Goal: Information Seeking & Learning: Learn about a topic

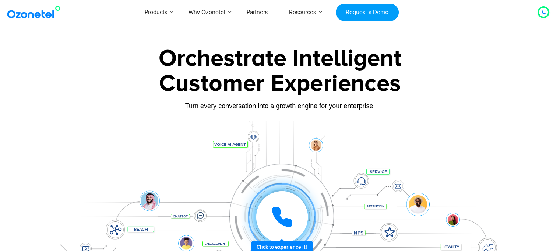
click at [416, 99] on div "Customer Experiences" at bounding box center [280, 83] width 461 height 35
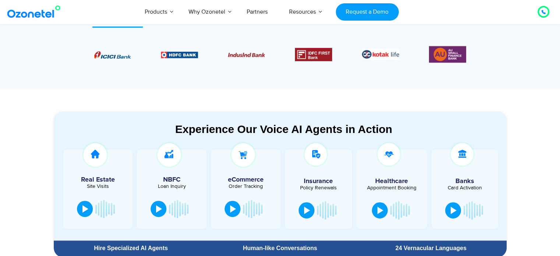
scroll to position [258, 0]
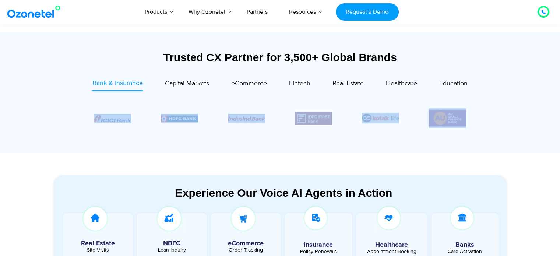
drag, startPoint x: 467, startPoint y: 118, endPoint x: 165, endPoint y: 146, distance: 303.0
click at [165, 146] on div "Bank & Insurance Capital Markets" at bounding box center [280, 113] width 438 height 71
click at [179, 86] on span "Capital Markets" at bounding box center [187, 84] width 44 height 8
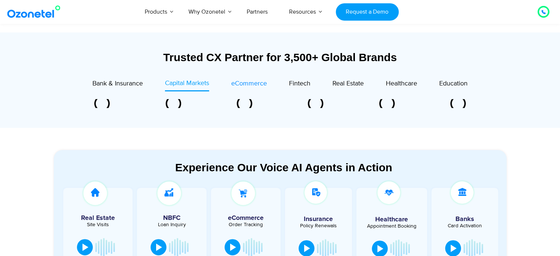
click at [258, 87] on span "eCommerce" at bounding box center [249, 84] width 36 height 8
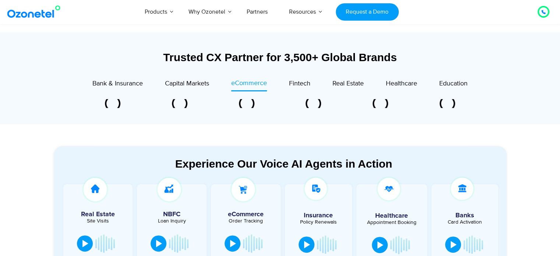
click at [287, 85] on div "Fintech" at bounding box center [288, 84] width 43 height 13
click at [295, 84] on span "Fintech" at bounding box center [299, 84] width 21 height 8
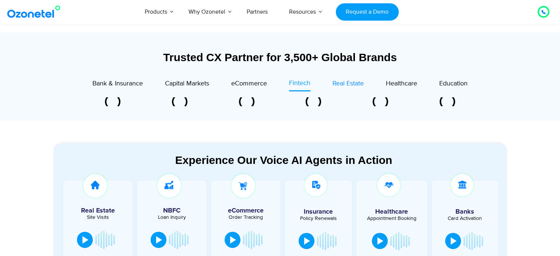
click at [351, 79] on div "Real Estate" at bounding box center [348, 84] width 31 height 10
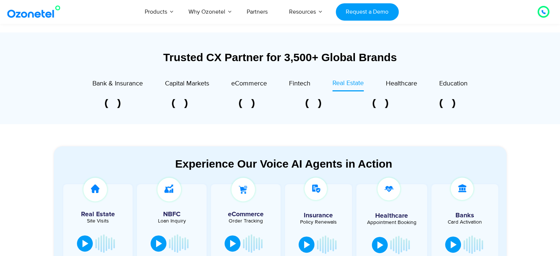
click at [407, 77] on div "Trusted CX Partner for 3,500+ Global Brands Bank & Insurance Capital Markets" at bounding box center [280, 86] width 453 height 70
click at [410, 78] on link "Healthcare" at bounding box center [401, 84] width 31 height 13
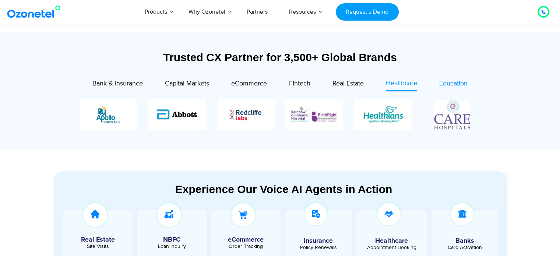
click at [447, 78] on link "Education" at bounding box center [454, 84] width 28 height 13
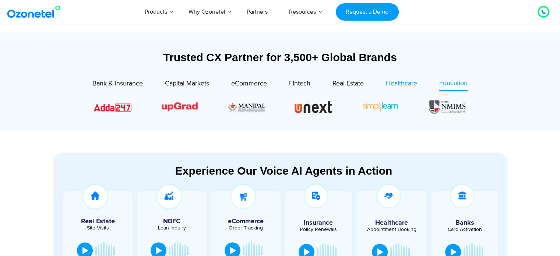
click at [398, 87] on span "Healthcare" at bounding box center [401, 84] width 31 height 8
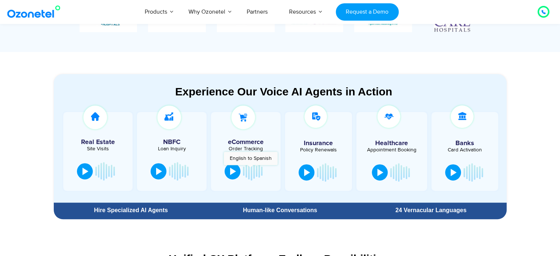
scroll to position [368, 0]
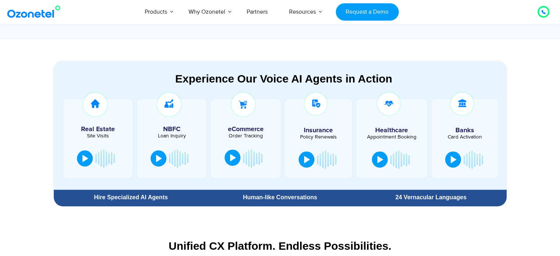
click at [234, 157] on div at bounding box center [233, 157] width 6 height 7
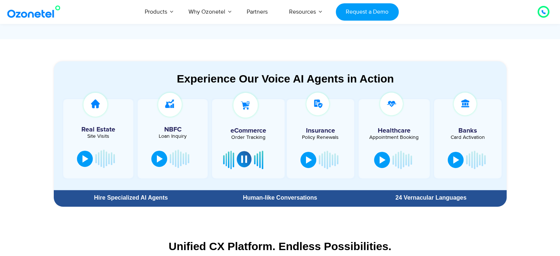
click at [437, 62] on section "Experience Our Voice AI Agents in Action Real Estate Site Visits NBFC Loan Inqu…" at bounding box center [280, 125] width 453 height 129
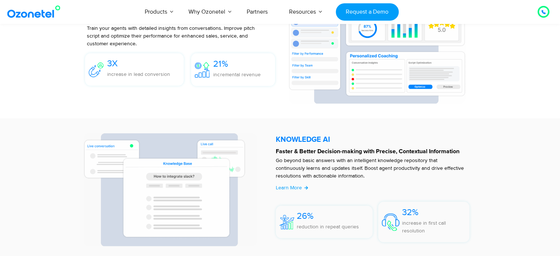
scroll to position [1510, 0]
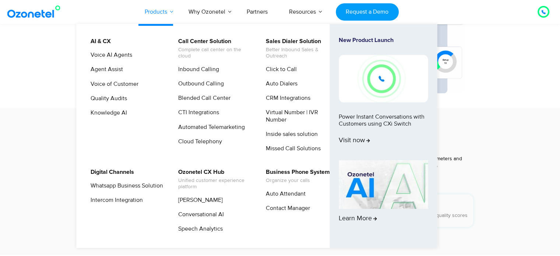
click at [156, 7] on link "Products" at bounding box center [156, 12] width 44 height 24
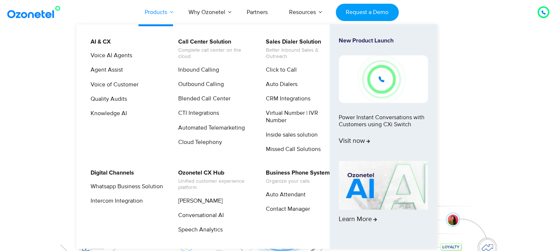
click at [156, 7] on link "Products" at bounding box center [156, 12] width 44 height 24
click at [136, 191] on link "Whatsapp Business Solution" at bounding box center [125, 186] width 78 height 9
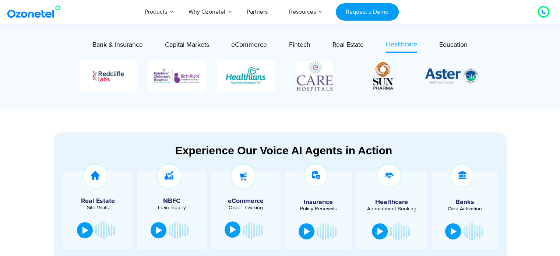
scroll to position [295, 0]
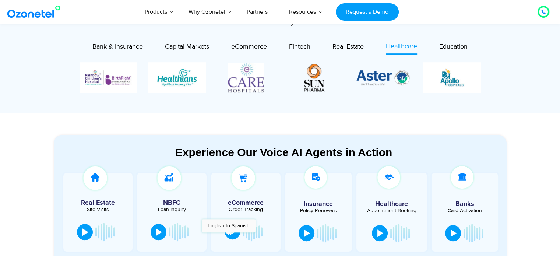
click at [228, 236] on button at bounding box center [233, 231] width 16 height 16
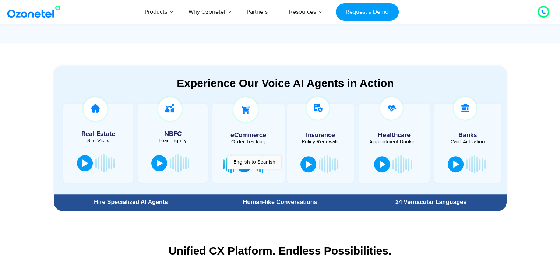
scroll to position [368, 0]
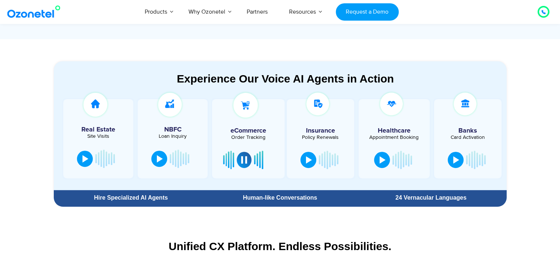
click at [236, 138] on div "Order Tracking" at bounding box center [248, 137] width 65 height 5
click at [457, 157] on div at bounding box center [457, 158] width 6 height 7
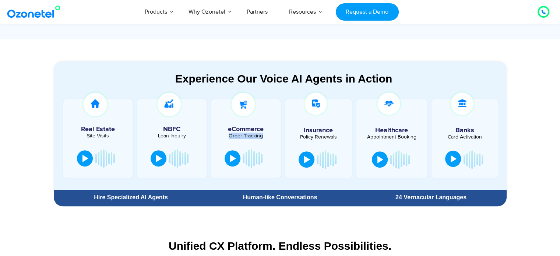
click at [457, 157] on button at bounding box center [453, 159] width 16 height 16
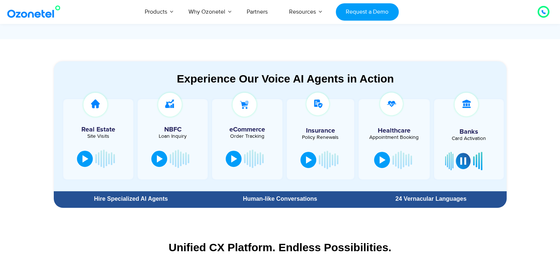
click at [458, 138] on div "Card Activation" at bounding box center [469, 138] width 62 height 5
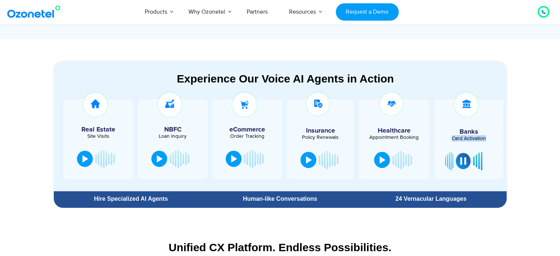
click at [458, 138] on div "Card Activation" at bounding box center [469, 138] width 62 height 5
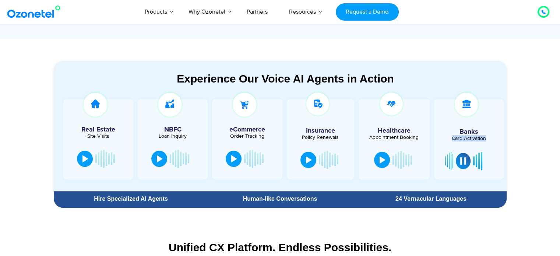
click at [458, 138] on div "Card Activation" at bounding box center [469, 138] width 62 height 5
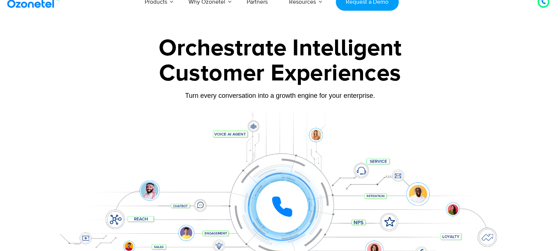
scroll to position [0, 0]
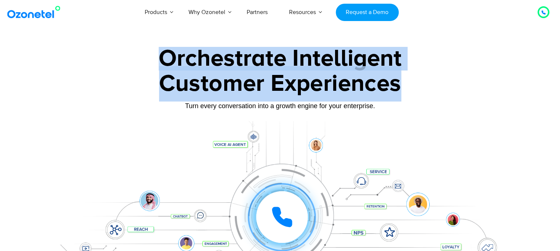
drag, startPoint x: 158, startPoint y: 56, endPoint x: 429, endPoint y: 75, distance: 271.1
click at [429, 75] on div "Orchestrate Intelligent Customer Experiences Turn every conversation into a gro…" at bounding box center [280, 169] width 461 height 244
click at [429, 75] on div "Customer Experiences" at bounding box center [280, 83] width 461 height 35
drag, startPoint x: 408, startPoint y: 89, endPoint x: 135, endPoint y: 62, distance: 274.0
click at [135, 62] on div "Orchestrate Intelligent Customer Experiences Turn every conversation into a gro…" at bounding box center [280, 169] width 461 height 244
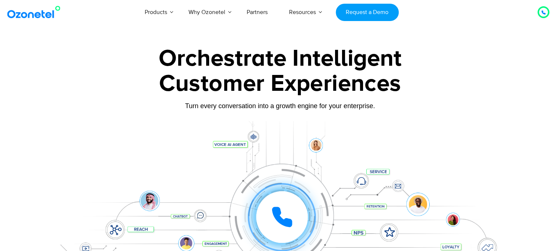
click at [207, 105] on div "Turn every conversation into a growth engine for your enterprise." at bounding box center [280, 106] width 461 height 8
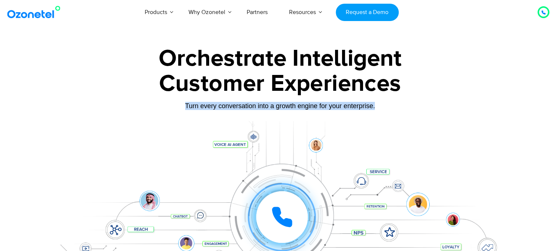
click at [207, 105] on div "Turn every conversation into a growth engine for your enterprise." at bounding box center [280, 106] width 461 height 8
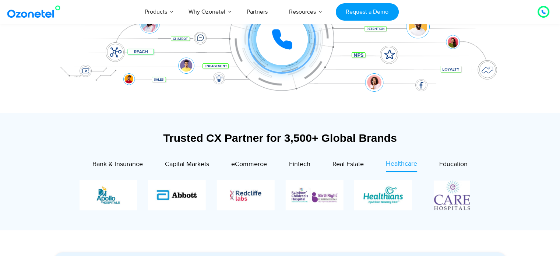
scroll to position [221, 0]
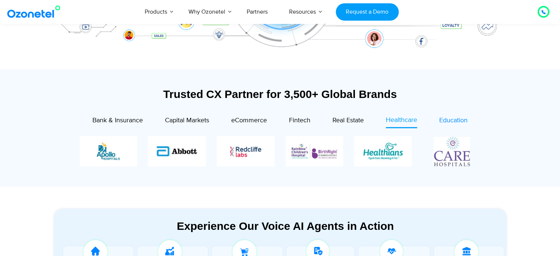
click at [451, 121] on span "Education" at bounding box center [454, 120] width 28 height 8
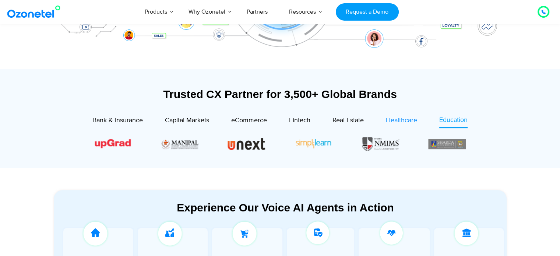
click at [413, 124] on span "Healthcare" at bounding box center [401, 120] width 31 height 8
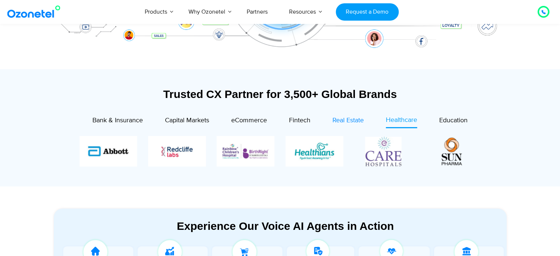
click at [356, 120] on span "Real Estate" at bounding box center [348, 120] width 31 height 8
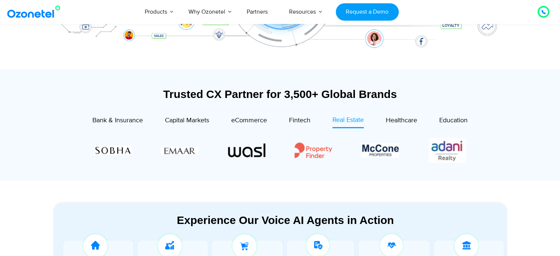
click at [311, 122] on div "Real Estate" at bounding box center [337, 121] width 53 height 13
click at [307, 121] on span "Fintech" at bounding box center [299, 120] width 21 height 8
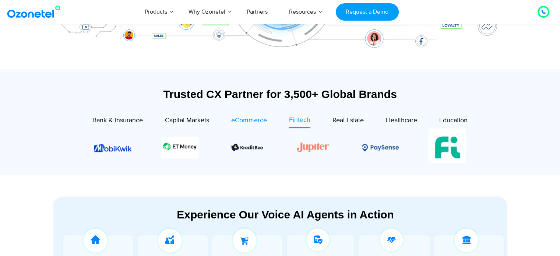
click at [239, 120] on span "eCommerce" at bounding box center [249, 120] width 36 height 8
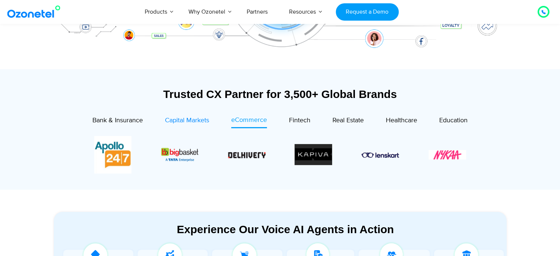
click at [179, 120] on span "Capital Markets" at bounding box center [187, 120] width 44 height 8
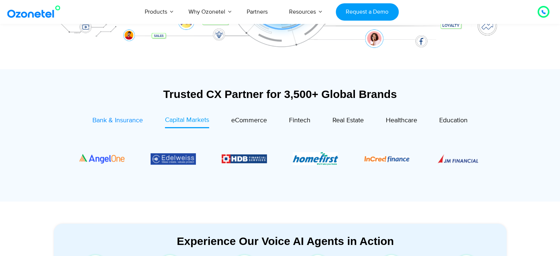
click at [127, 124] on span "Bank & Insurance" at bounding box center [117, 120] width 50 height 8
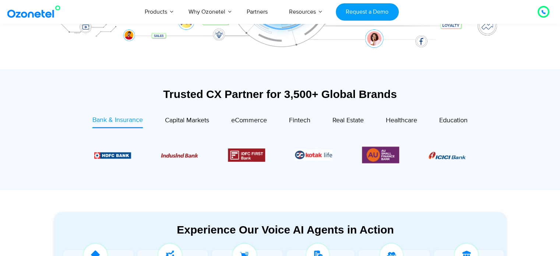
click at [188, 129] on section at bounding box center [280, 155] width 431 height 60
click at [188, 121] on span "Capital Markets" at bounding box center [187, 120] width 44 height 8
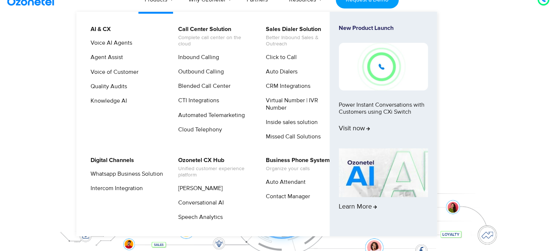
scroll to position [0, 0]
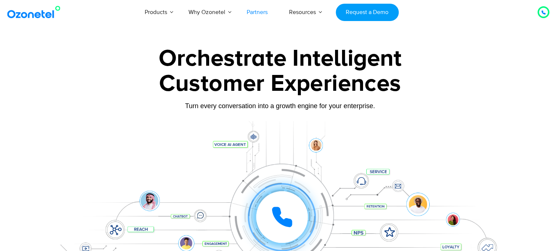
click at [262, 17] on link "Partners" at bounding box center [257, 12] width 42 height 24
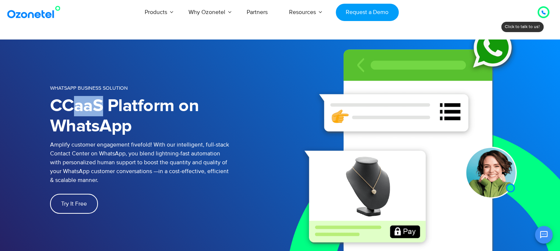
drag, startPoint x: 68, startPoint y: 100, endPoint x: 101, endPoint y: 109, distance: 34.7
click at [101, 109] on h1 "CCaaS Platform on WhatsApp" at bounding box center [165, 116] width 230 height 41
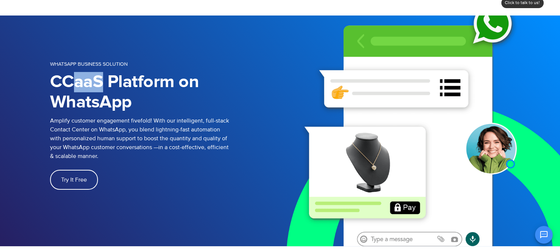
scroll to position [37, 0]
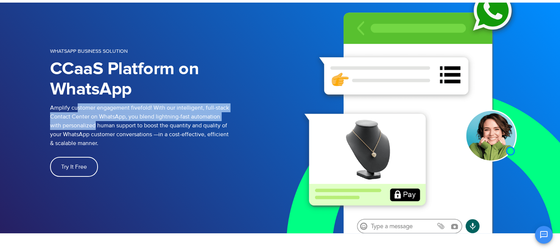
drag, startPoint x: 76, startPoint y: 109, endPoint x: 96, endPoint y: 123, distance: 24.0
click at [96, 123] on p "Amplify customer engagement fivefold! With our intelligent, full-stack Contact …" at bounding box center [165, 125] width 230 height 44
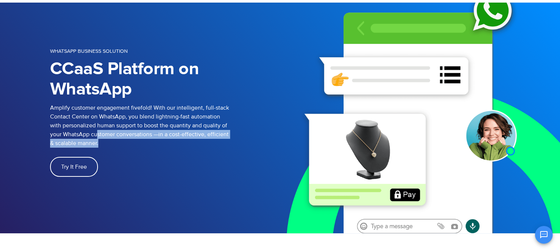
drag, startPoint x: 98, startPoint y: 134, endPoint x: 100, endPoint y: 139, distance: 5.8
click at [100, 139] on p "Amplify customer engagement fivefold! With our intelligent, full-stack Contact …" at bounding box center [165, 125] width 230 height 44
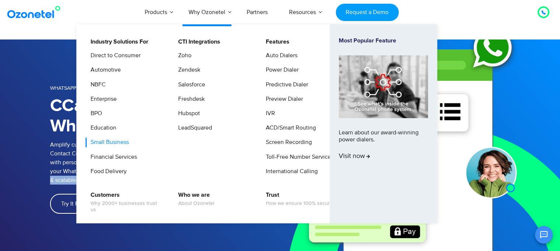
click at [122, 146] on link "Small Business" at bounding box center [108, 141] width 44 height 9
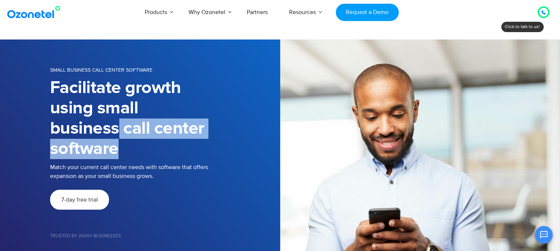
drag, startPoint x: 120, startPoint y: 125, endPoint x: 141, endPoint y: 146, distance: 29.7
click at [141, 146] on h1 "Facilitate growth using small business call center software" at bounding box center [130, 118] width 161 height 81
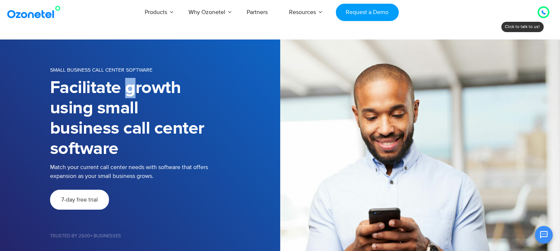
drag, startPoint x: 130, startPoint y: 84, endPoint x: 137, endPoint y: 101, distance: 18.7
click at [136, 97] on h1 "Facilitate growth using small business call center software" at bounding box center [130, 118] width 161 height 81
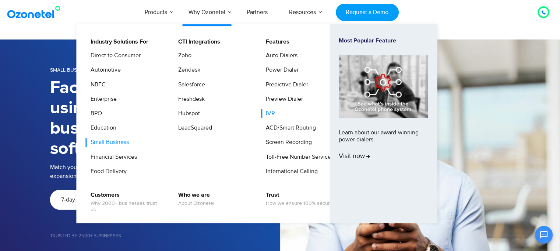
click at [267, 114] on link "IVR" at bounding box center [268, 113] width 15 height 9
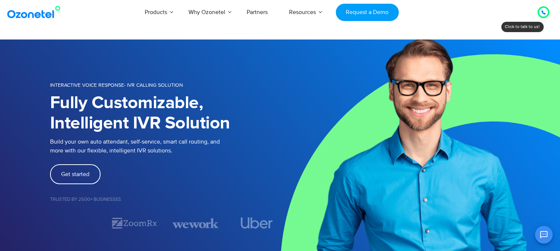
scroll to position [37, 0]
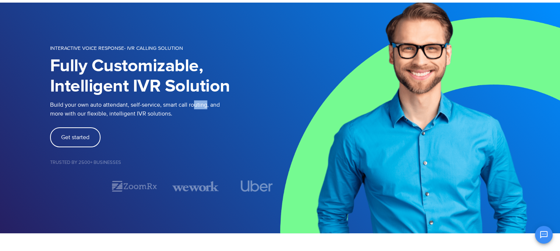
click at [205, 109] on p "Build your own auto attendant, self-service, smart call routing, and more with …" at bounding box center [165, 109] width 230 height 18
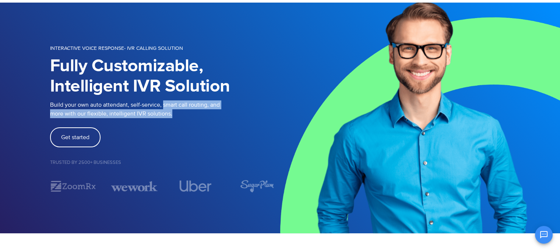
drag, startPoint x: 163, startPoint y: 109, endPoint x: 172, endPoint y: 118, distance: 12.5
click at [172, 118] on div "Build your own auto attendant, self-service, smart call routing, and more with …" at bounding box center [165, 113] width 230 height 27
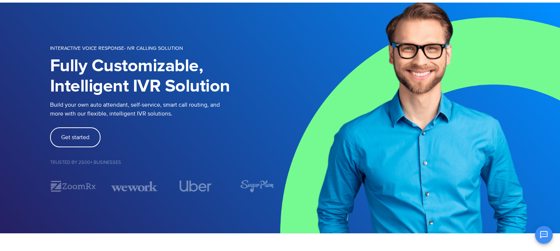
click at [172, 118] on div "Build your own auto attendant, self-service, smart call routing, and more with …" at bounding box center [165, 113] width 230 height 27
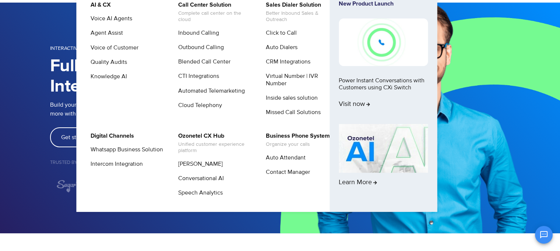
scroll to position [0, 0]
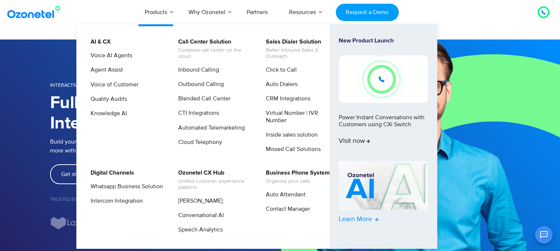
click at [375, 220] on icon at bounding box center [377, 219] width 4 height 4
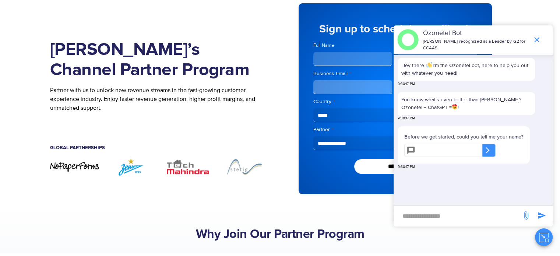
scroll to position [74, 0]
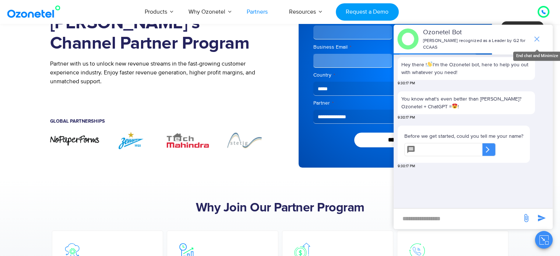
click at [536, 37] on icon "end chat or minimize" at bounding box center [537, 39] width 9 height 9
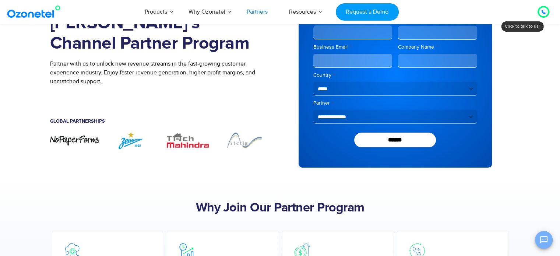
click at [541, 245] on button "Open chat" at bounding box center [544, 240] width 18 height 18
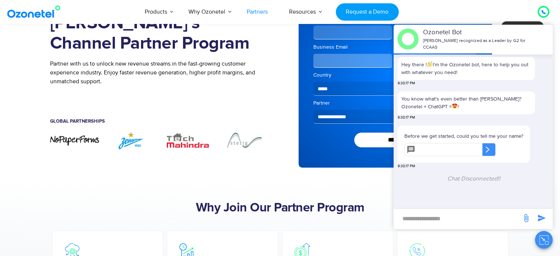
click at [427, 221] on input "new-msg-input" at bounding box center [458, 218] width 121 height 13
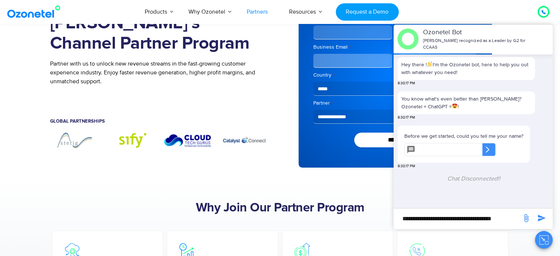
type input "**********"
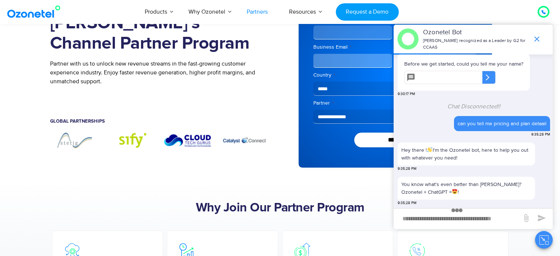
click at [436, 194] on p "You know what's even better than Ozonetel? Ozonetel + ChatGPT = !" at bounding box center [467, 188] width 130 height 15
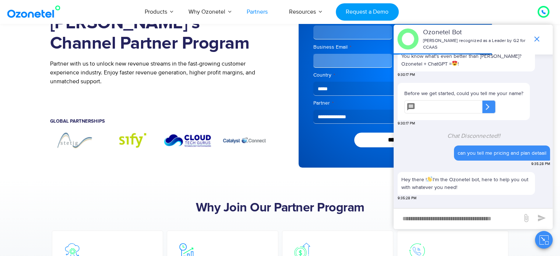
scroll to position [113, 0]
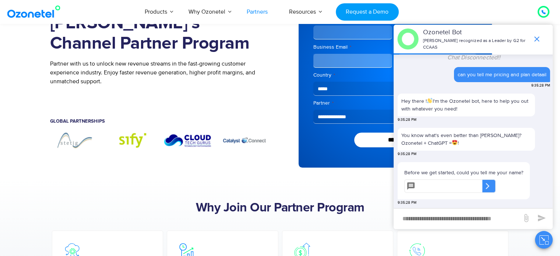
click at [436, 194] on div "Before we get started, could you tell me your name? ​ ​ ​" at bounding box center [464, 181] width 125 height 30
click at [438, 184] on input "text" at bounding box center [451, 185] width 64 height 13
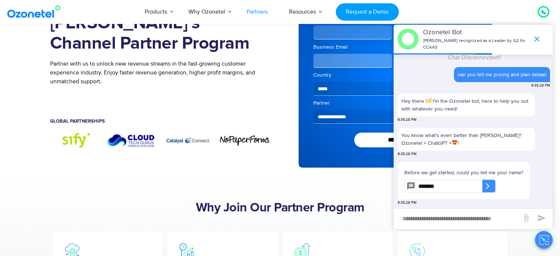
type input "*******"
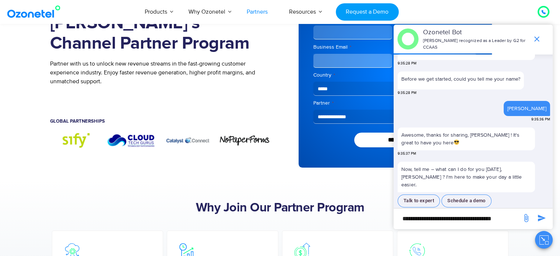
scroll to position [209, 0]
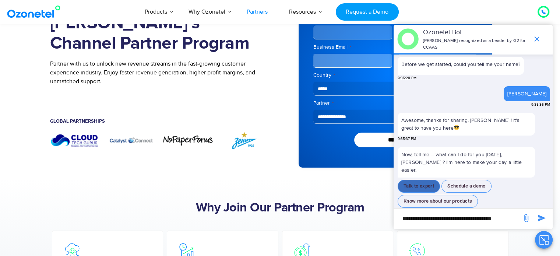
click at [422, 180] on button "Talk to expert" at bounding box center [419, 186] width 42 height 13
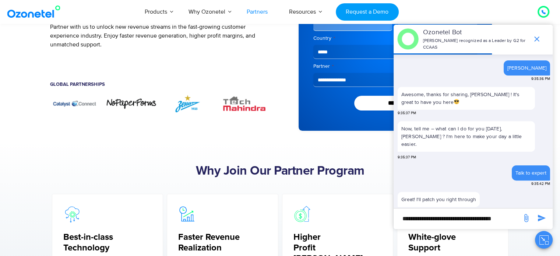
scroll to position [147, 0]
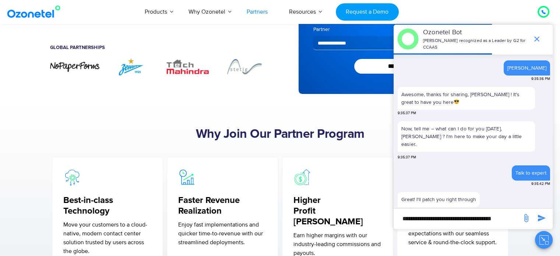
click at [402, 208] on span "9:35:43 PM" at bounding box center [407, 211] width 19 height 6
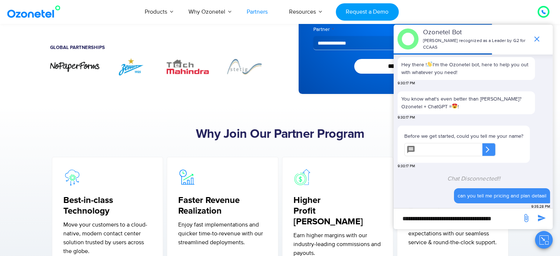
scroll to position [234, 0]
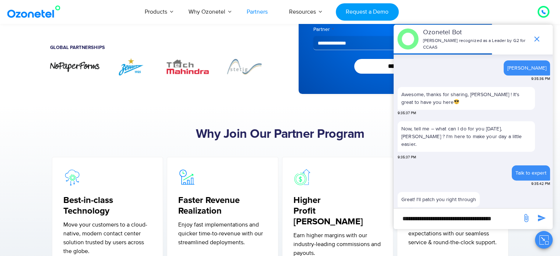
click at [540, 12] on div at bounding box center [543, 11] width 9 height 9
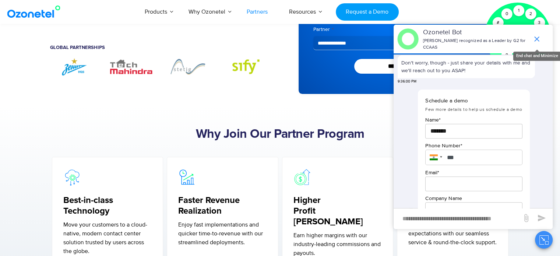
scroll to position [436, 0]
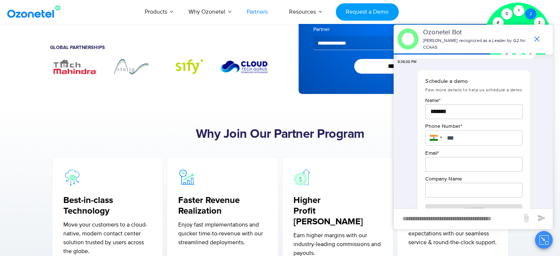
click at [527, 17] on div "2" at bounding box center [530, 13] width 11 height 11
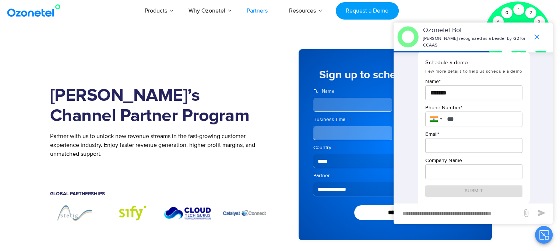
scroll to position [0, 0]
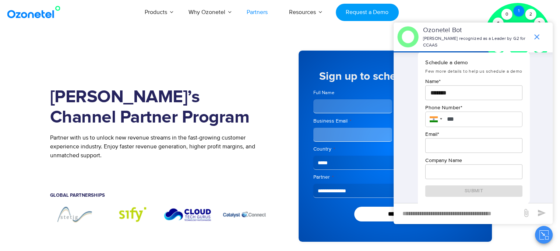
click at [521, 7] on div "1" at bounding box center [519, 11] width 11 height 11
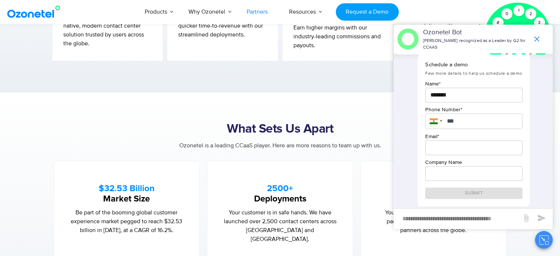
scroll to position [368, 0]
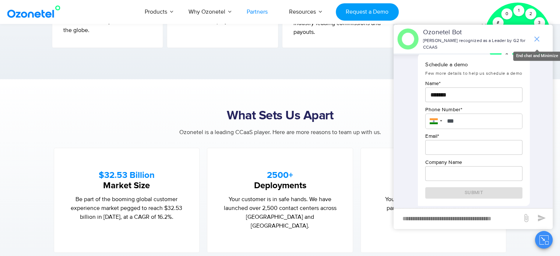
click at [534, 39] on icon "end chat or minimize" at bounding box center [537, 39] width 9 height 9
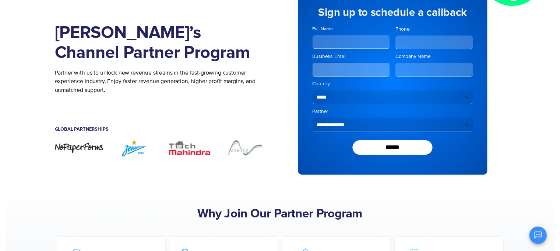
scroll to position [0, 0]
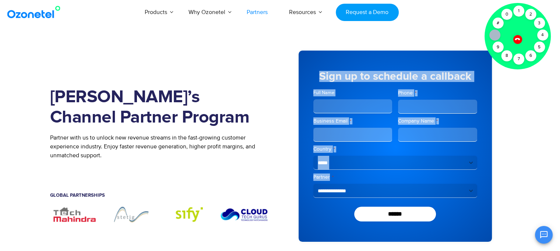
drag, startPoint x: 319, startPoint y: 73, endPoint x: 484, endPoint y: 175, distance: 193.8
click at [484, 175] on div "**********" at bounding box center [395, 145] width 193 height 191
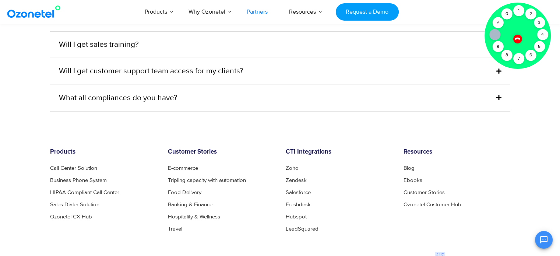
scroll to position [1915, 0]
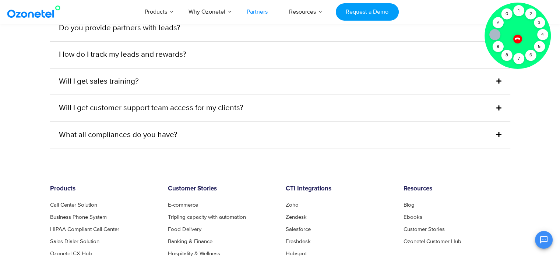
click at [325, 128] on div "What all compliances do you have?" at bounding box center [280, 135] width 461 height 27
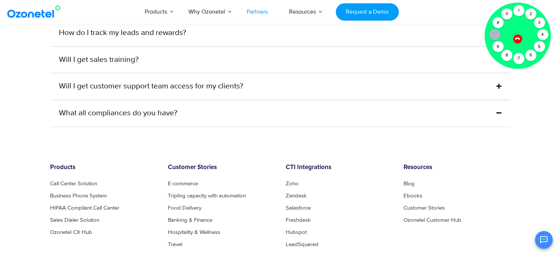
scroll to position [1893, 0]
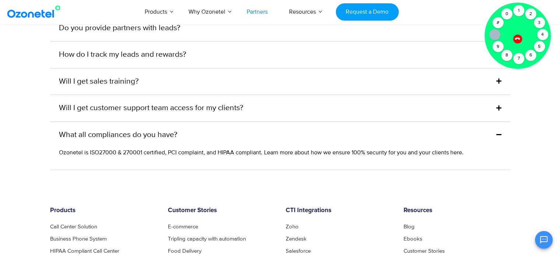
click at [325, 128] on div "What all compliances do you have?" at bounding box center [280, 135] width 461 height 27
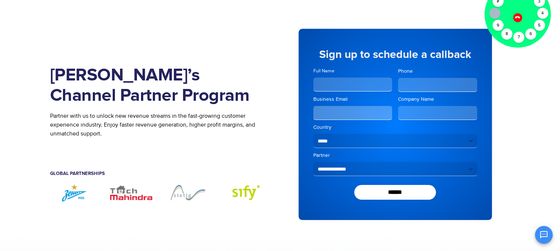
scroll to position [0, 0]
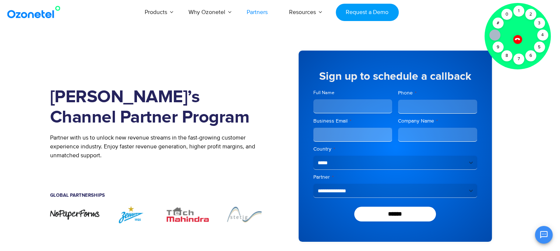
click at [517, 38] on icon at bounding box center [517, 38] width 5 height 5
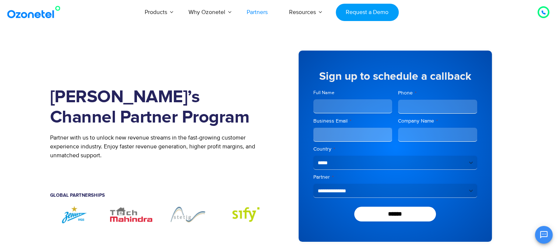
click at [15, 13] on img at bounding box center [36, 12] width 60 height 13
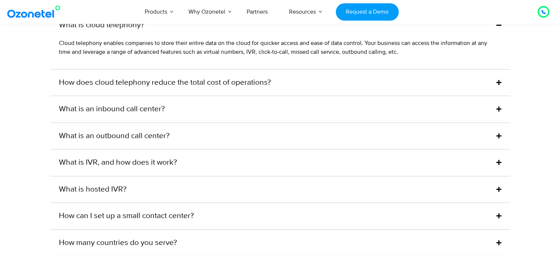
scroll to position [2063, 0]
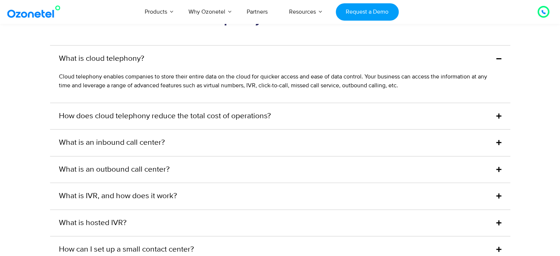
click at [223, 122] on link "How does cloud telephony reduce the total cost of operations?" at bounding box center [165, 117] width 212 height 12
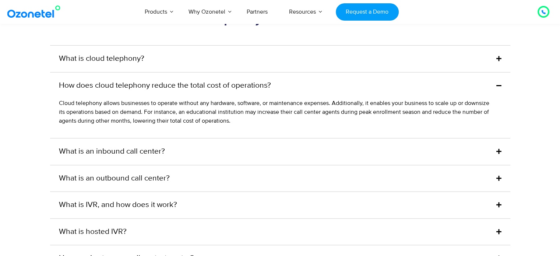
click at [217, 92] on link "How does cloud telephony reduce the total cost of operations?" at bounding box center [165, 86] width 212 height 12
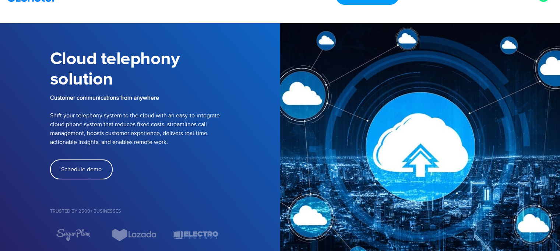
scroll to position [0, 0]
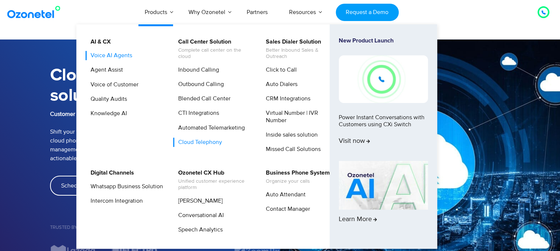
click at [108, 56] on link "Voice AI Agents" at bounding box center [110, 55] width 48 height 9
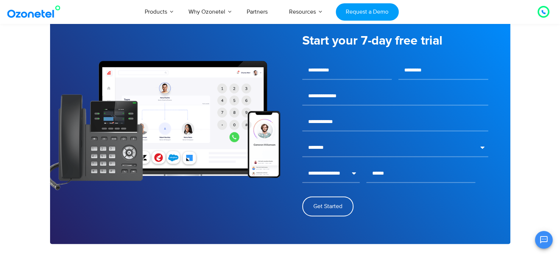
scroll to position [1032, 0]
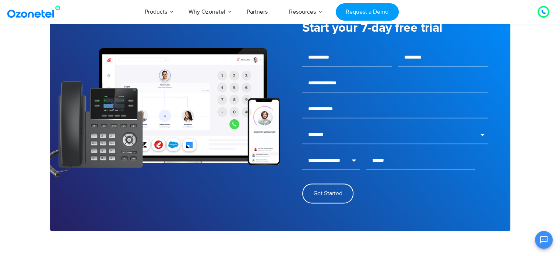
click at [191, 104] on img at bounding box center [165, 113] width 230 height 130
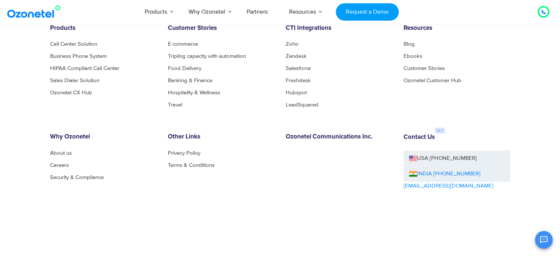
scroll to position [1563, 0]
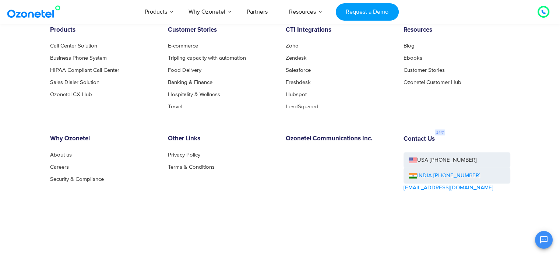
click at [434, 172] on link "INDIA [PHONE_NUMBER]" at bounding box center [444, 176] width 71 height 8
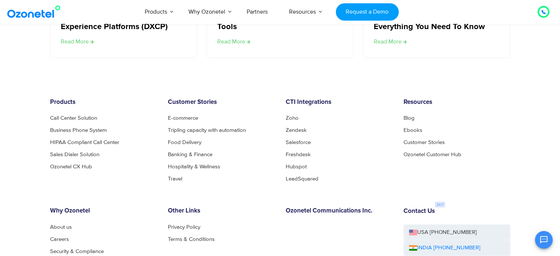
scroll to position [1489, 0]
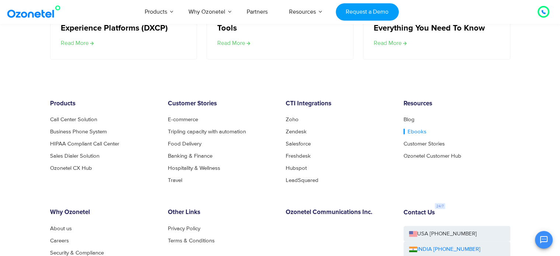
click at [413, 130] on link "Ebooks" at bounding box center [415, 132] width 23 height 6
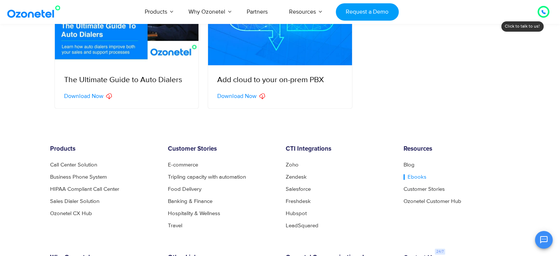
scroll to position [405, 0]
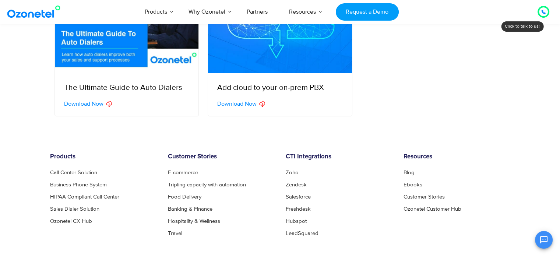
click at [412, 187] on link "Ebooks" at bounding box center [415, 185] width 23 height 6
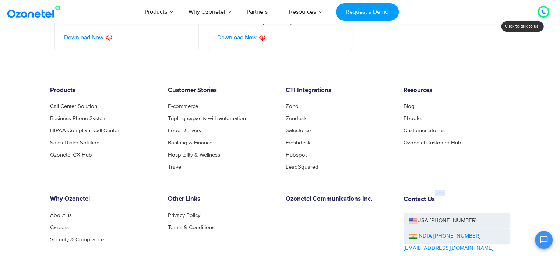
scroll to position [532, 0]
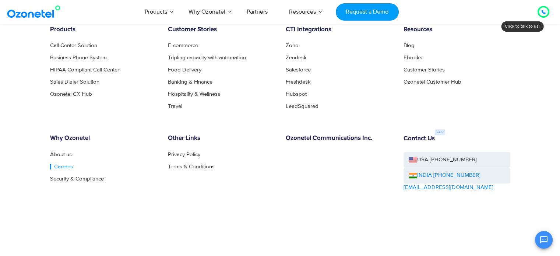
click at [65, 166] on link "Careers" at bounding box center [61, 167] width 23 height 6
click at [44, 11] on img at bounding box center [36, 11] width 60 height 13
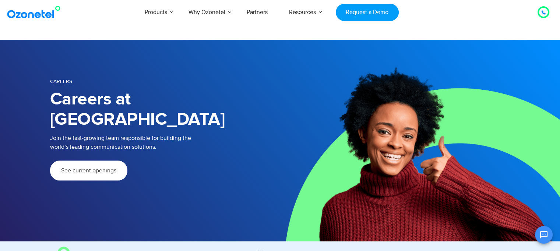
scroll to position [462, 0]
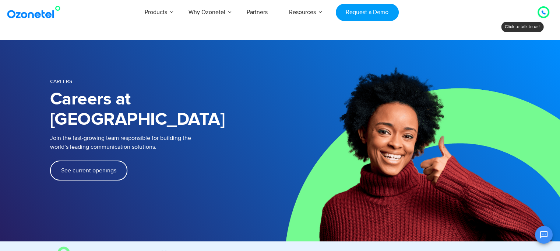
click at [104, 160] on link "See current openings" at bounding box center [88, 170] width 77 height 20
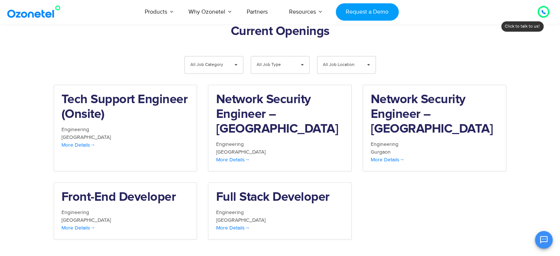
scroll to position [726, 0]
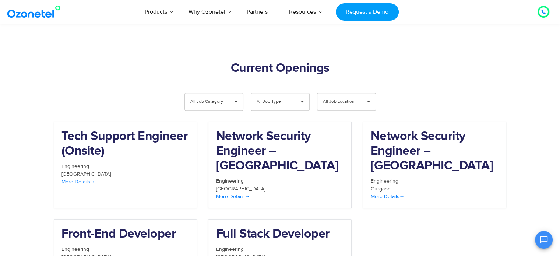
click at [204, 93] on span "All Job Category" at bounding box center [207, 101] width 35 height 17
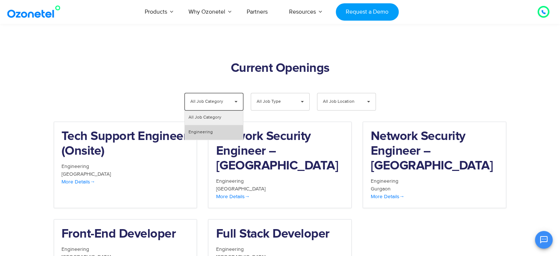
click at [211, 125] on li "Engineering" at bounding box center [214, 132] width 58 height 15
select select "***"
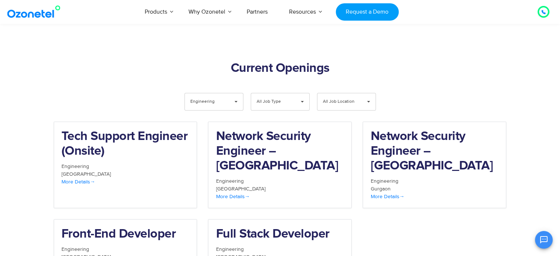
click at [262, 93] on span "All Job Type" at bounding box center [274, 101] width 35 height 17
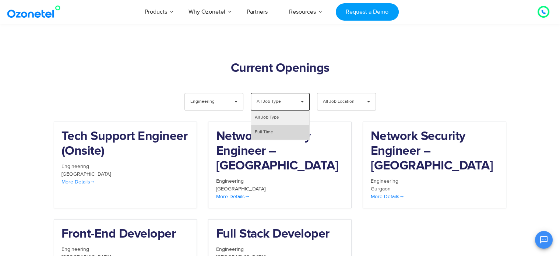
click at [269, 125] on li "Full Time" at bounding box center [280, 132] width 58 height 15
select select "**"
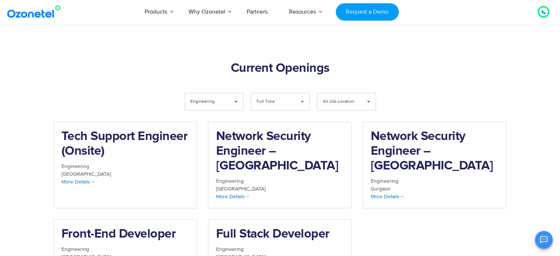
click at [351, 93] on span "All Job Location" at bounding box center [340, 101] width 35 height 17
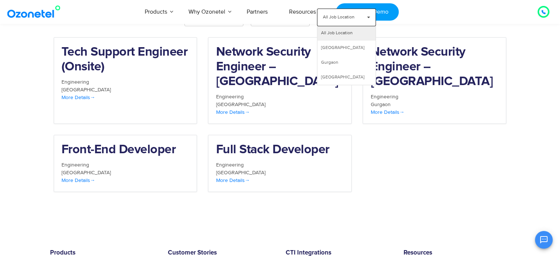
scroll to position [1035, 0]
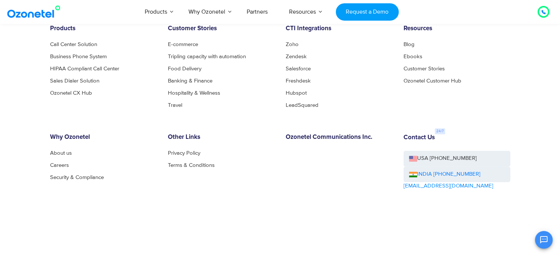
click at [293, 62] on ul "Zoho Zendesk Salesforce Freshdesk Hubspot LeadSquared" at bounding box center [339, 75] width 107 height 66
click at [293, 90] on link "Hubspot" at bounding box center [298, 93] width 25 height 6
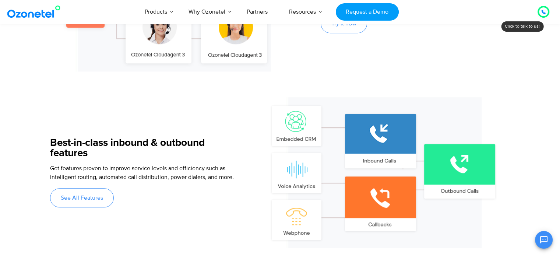
scroll to position [589, 0]
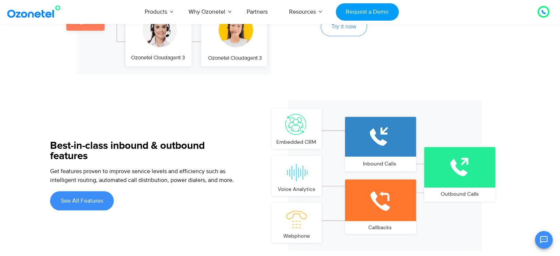
click at [94, 202] on span "See All Features" at bounding box center [82, 201] width 42 height 6
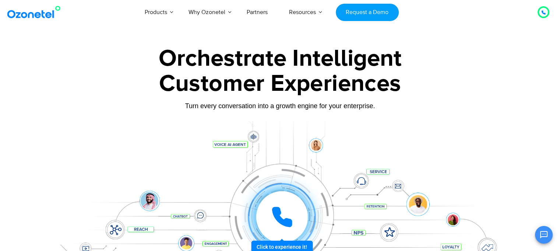
scroll to position [585, 0]
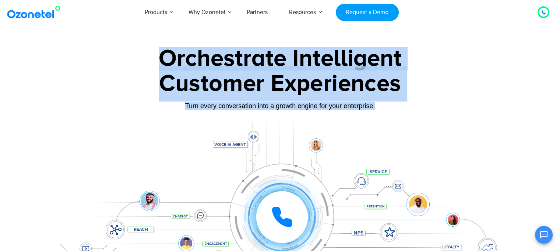
drag, startPoint x: 375, startPoint y: 109, endPoint x: 158, endPoint y: 58, distance: 223.2
click at [158, 58] on div "Orchestrate Intelligent Customer Experiences Turn every conversation into a gro…" at bounding box center [280, 169] width 461 height 244
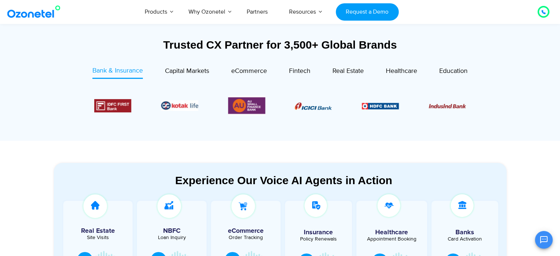
scroll to position [258, 0]
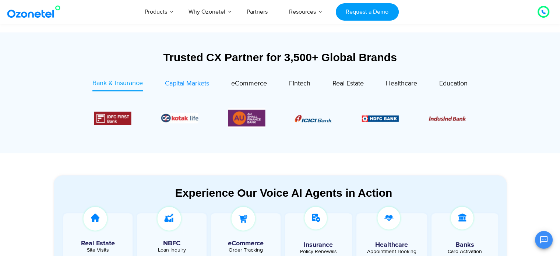
click at [194, 83] on span "Capital Markets" at bounding box center [187, 84] width 44 height 8
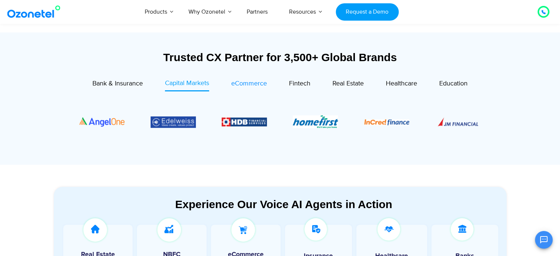
click at [254, 88] on span "eCommerce" at bounding box center [249, 84] width 36 height 8
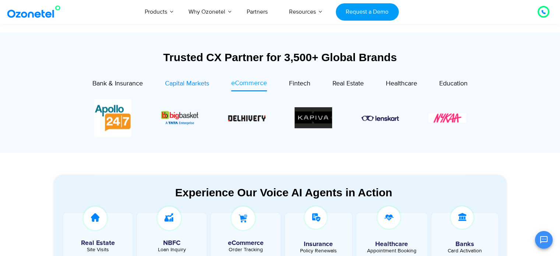
click at [182, 82] on span "Capital Markets" at bounding box center [187, 84] width 44 height 8
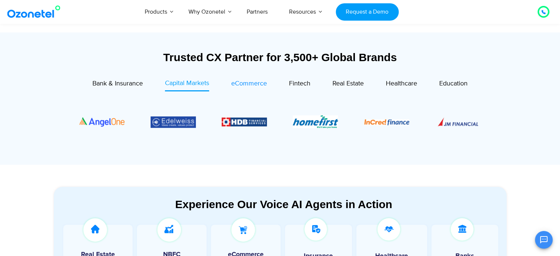
click at [238, 84] on span "eCommerce" at bounding box center [249, 84] width 36 height 8
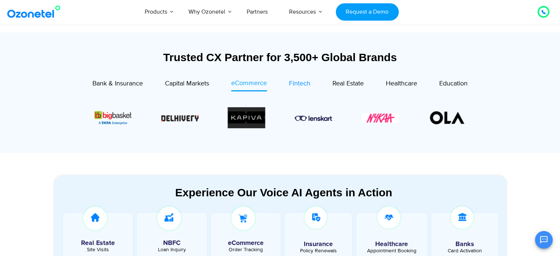
click at [297, 88] on div "Fintech" at bounding box center [299, 84] width 21 height 10
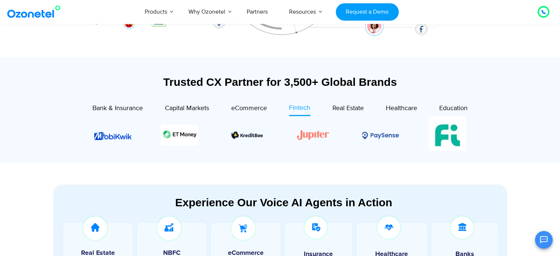
scroll to position [184, 0]
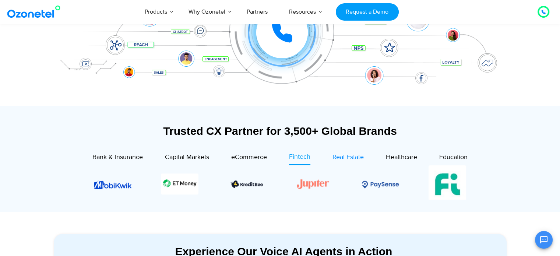
click at [353, 159] on span "Real Estate" at bounding box center [348, 157] width 31 height 8
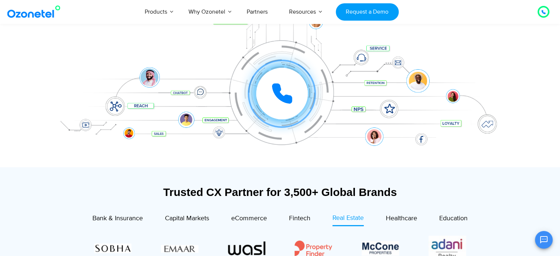
scroll to position [111, 0]
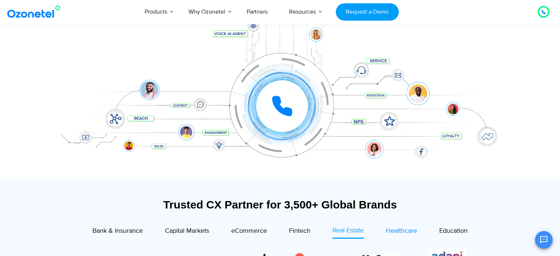
click at [406, 227] on span "Healthcare" at bounding box center [401, 231] width 31 height 8
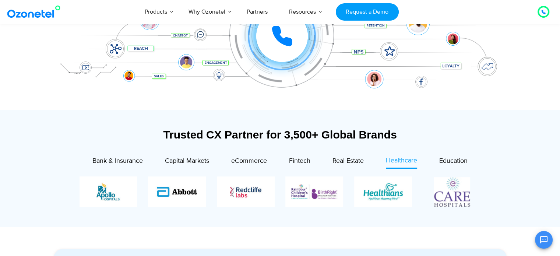
scroll to position [184, 0]
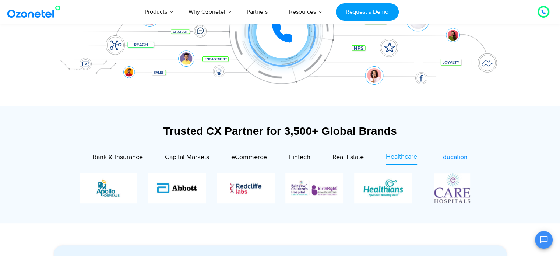
click at [450, 159] on span "Education" at bounding box center [454, 157] width 28 height 8
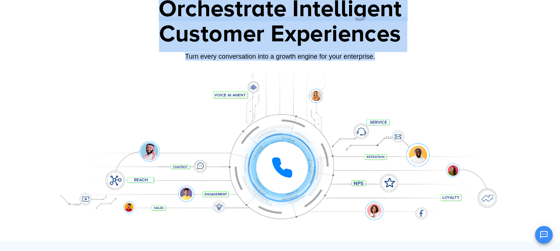
scroll to position [37, 0]
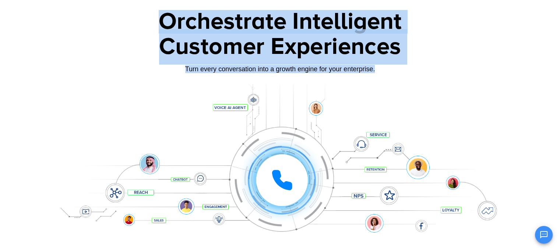
click at [239, 72] on div "Turn every conversation into a growth engine for your enterprise." at bounding box center [280, 69] width 461 height 8
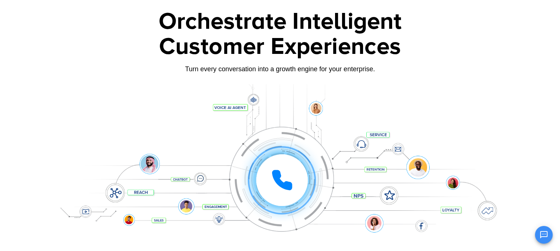
click at [239, 72] on div "Turn every conversation into a growth engine for your enterprise." at bounding box center [280, 69] width 461 height 8
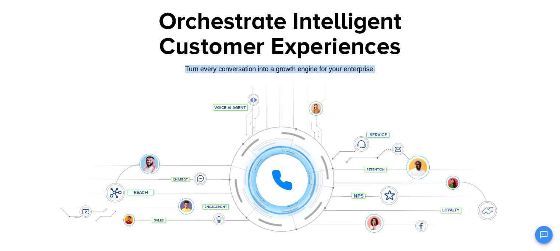
click at [239, 72] on div "Turn every conversation into a growth engine for your enterprise." at bounding box center [280, 69] width 461 height 8
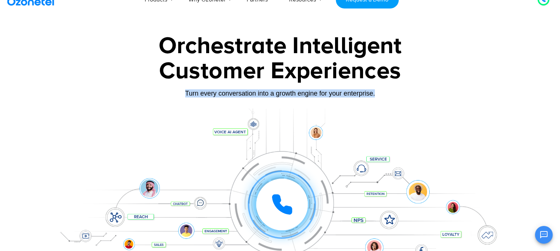
scroll to position [0, 0]
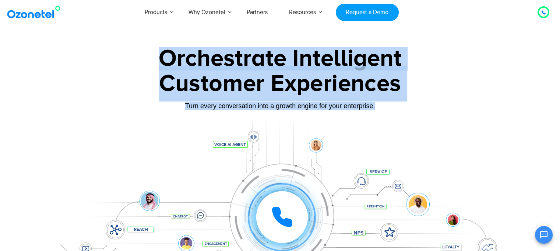
drag, startPoint x: 156, startPoint y: 59, endPoint x: 378, endPoint y: 109, distance: 227.5
click at [378, 109] on div "Orchestrate Intelligent Customer Experiences Turn every conversation into a gro…" at bounding box center [280, 169] width 461 height 244
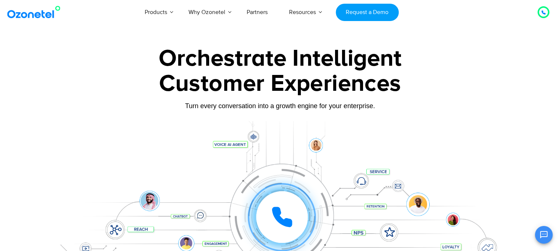
click at [318, 135] on div at bounding box center [280, 205] width 461 height 169
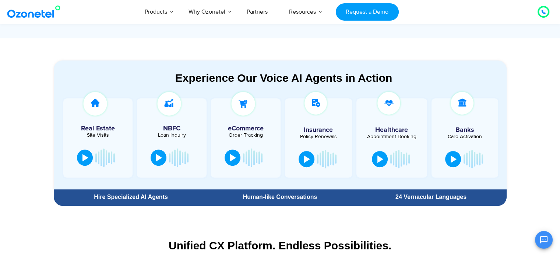
scroll to position [350, 0]
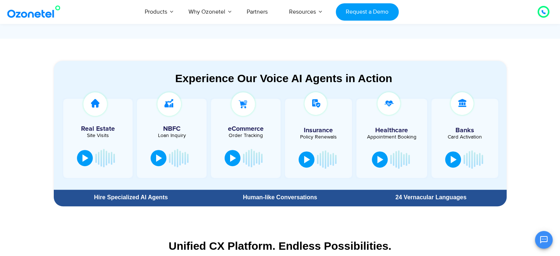
click at [327, 136] on div "Policy Renewals" at bounding box center [319, 136] width 60 height 5
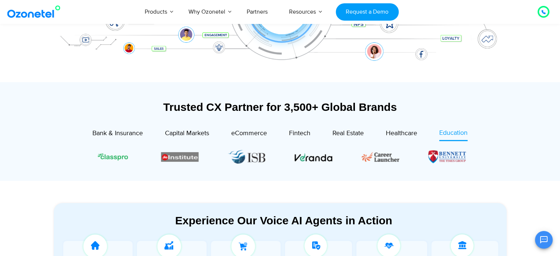
scroll to position [221, 0]
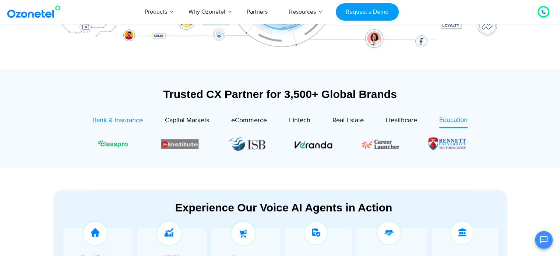
click at [120, 116] on div "Bank & Insurance" at bounding box center [117, 121] width 50 height 10
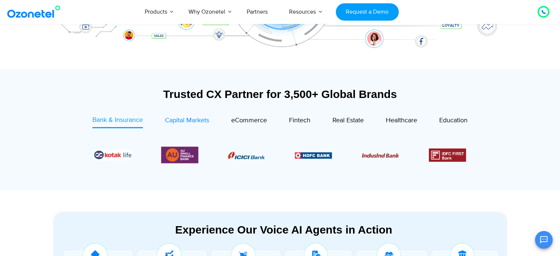
click at [196, 116] on div "Capital Markets" at bounding box center [187, 121] width 44 height 10
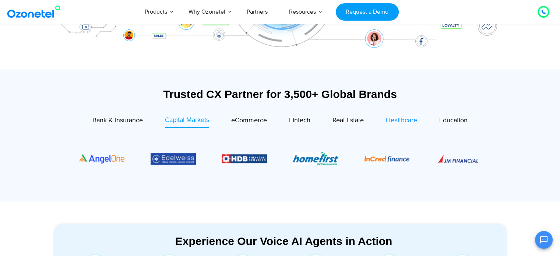
click at [395, 124] on span "Healthcare" at bounding box center [401, 120] width 31 height 8
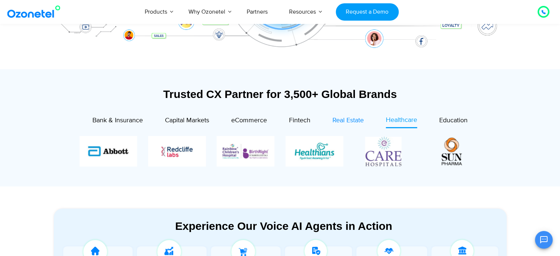
click at [361, 123] on span "Real Estate" at bounding box center [348, 120] width 31 height 8
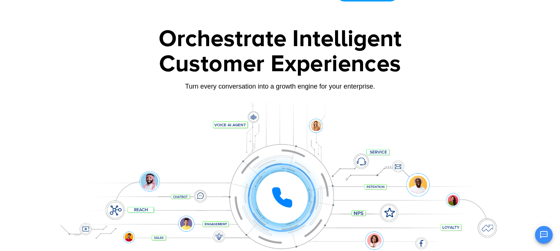
scroll to position [0, 0]
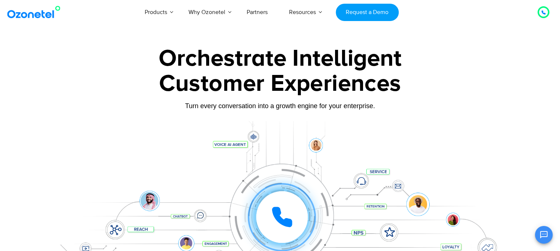
click at [215, 77] on div "Customer Experiences" at bounding box center [280, 83] width 461 height 35
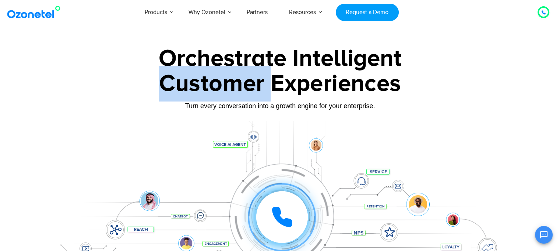
click at [215, 77] on div "Customer Experiences" at bounding box center [280, 83] width 461 height 35
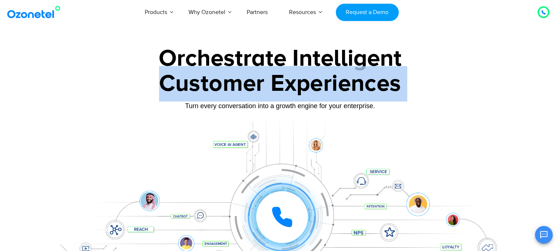
click at [215, 77] on div "Customer Experiences" at bounding box center [280, 83] width 461 height 35
